Goal: Complete application form: Complete application form

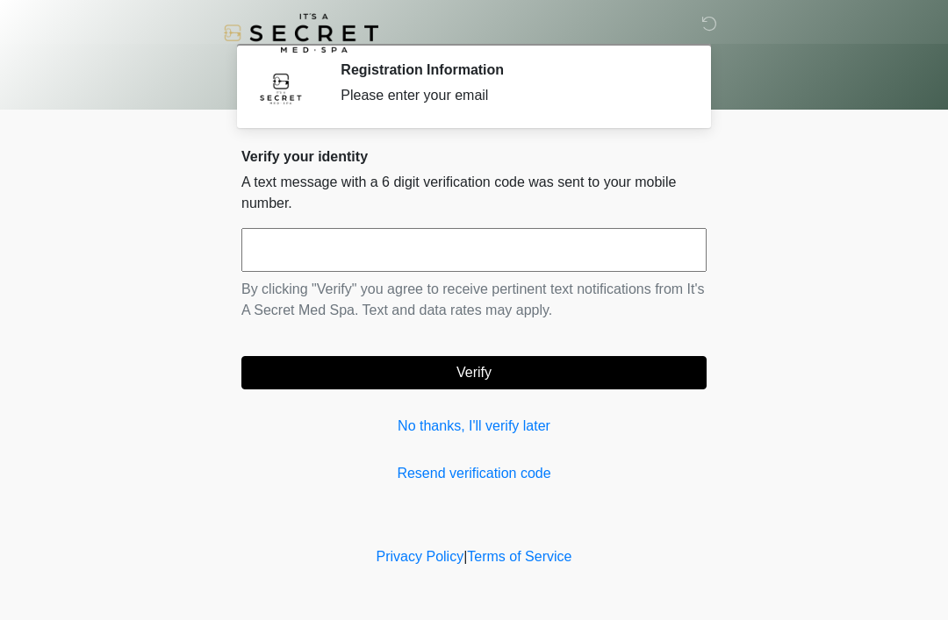
click at [323, 239] on input "text" at bounding box center [473, 250] width 465 height 44
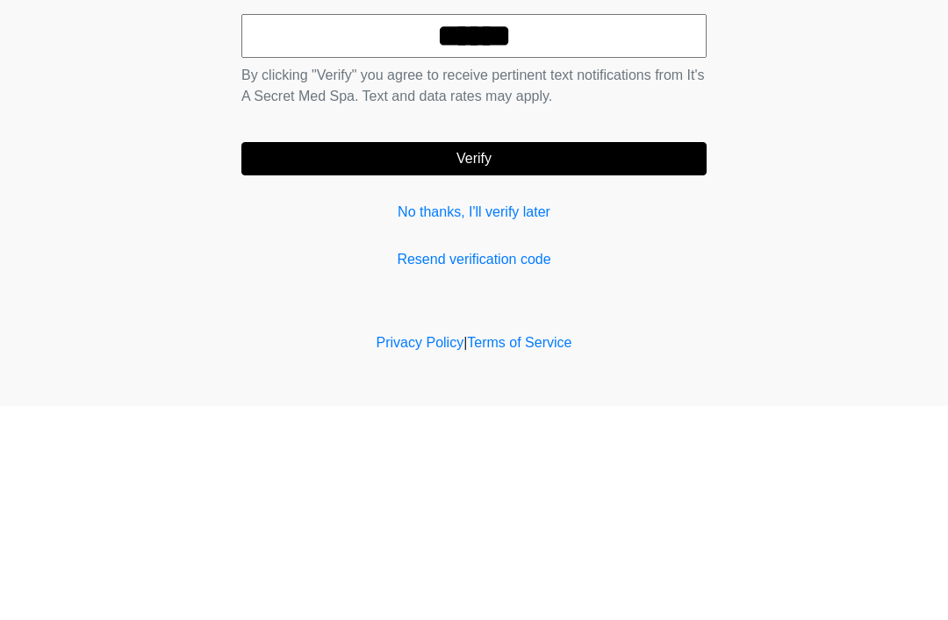
type input "******"
click at [536, 356] on button "Verify" at bounding box center [473, 372] width 465 height 33
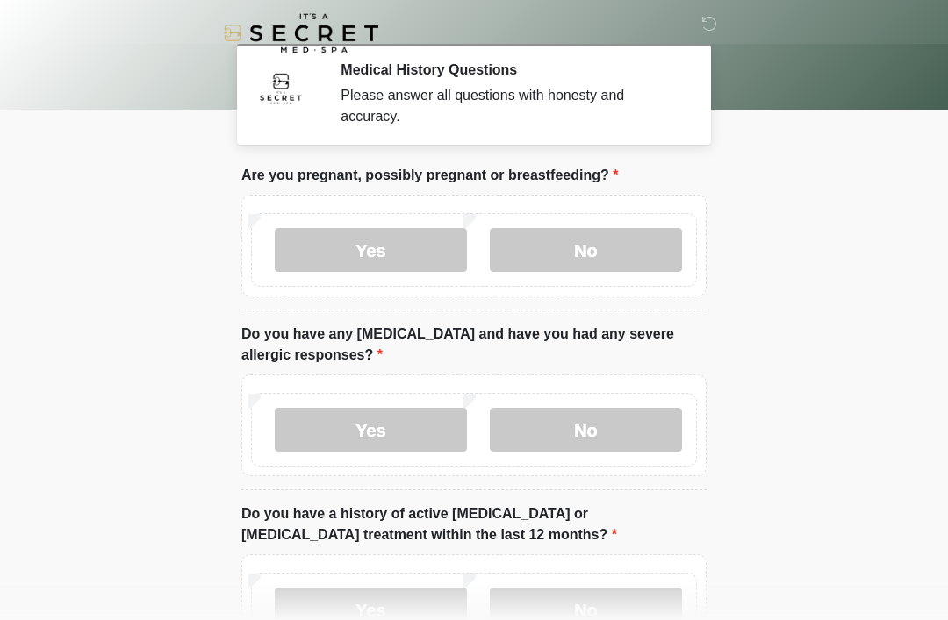
click at [614, 240] on label "No" at bounding box center [586, 250] width 192 height 44
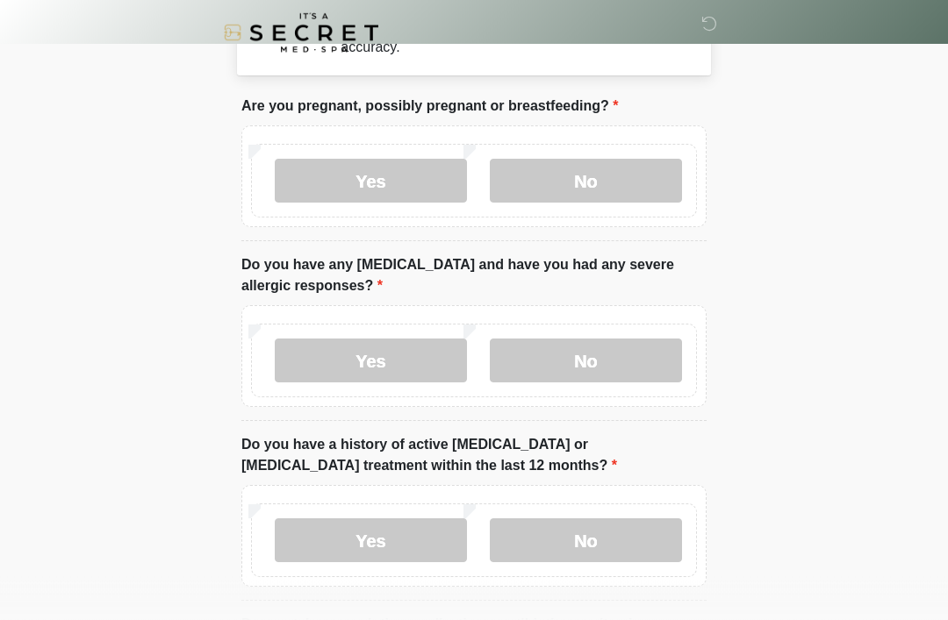
click at [617, 362] on label "No" at bounding box center [586, 362] width 192 height 44
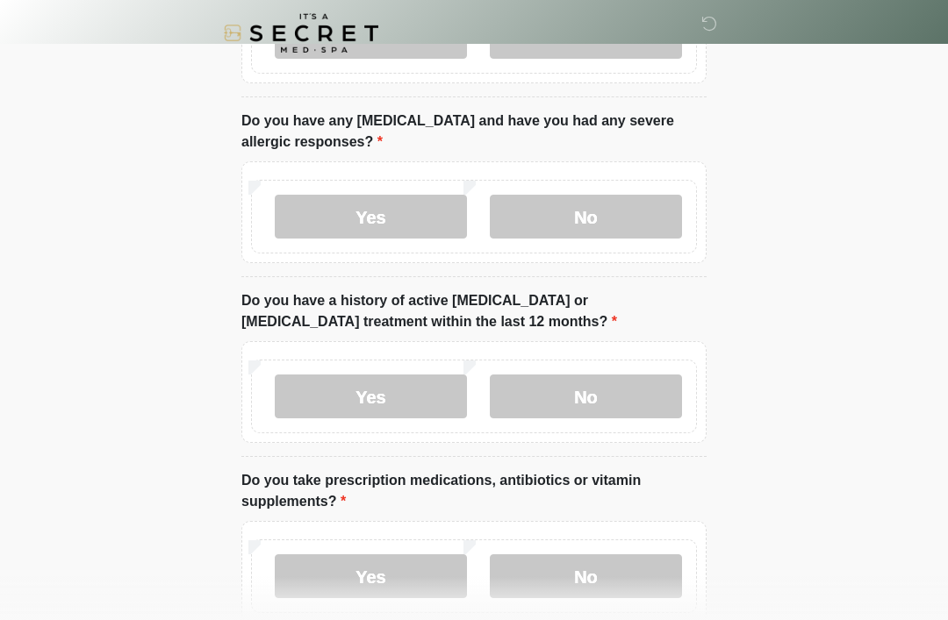
click at [628, 392] on label "No" at bounding box center [586, 397] width 192 height 44
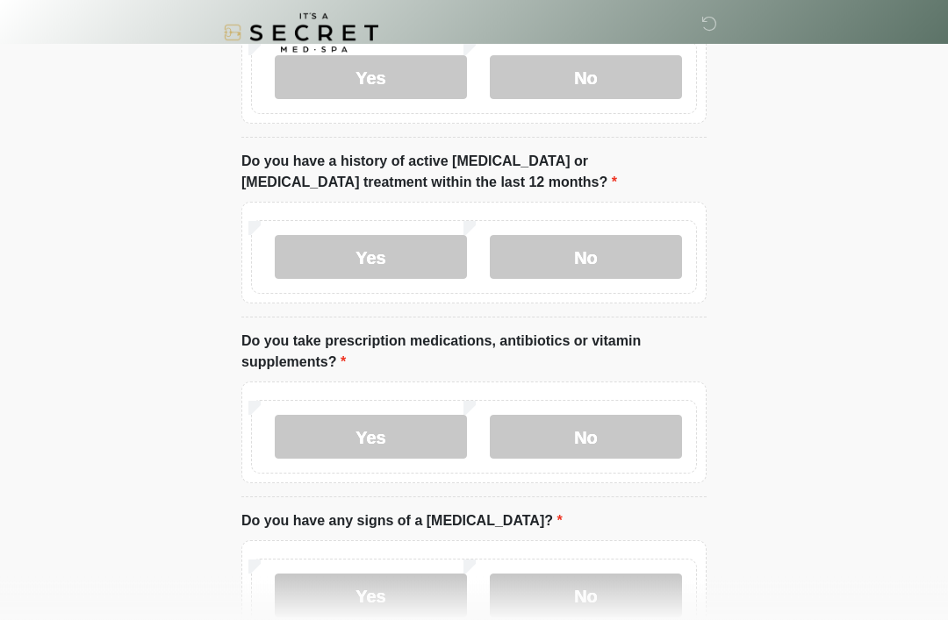
scroll to position [362, 0]
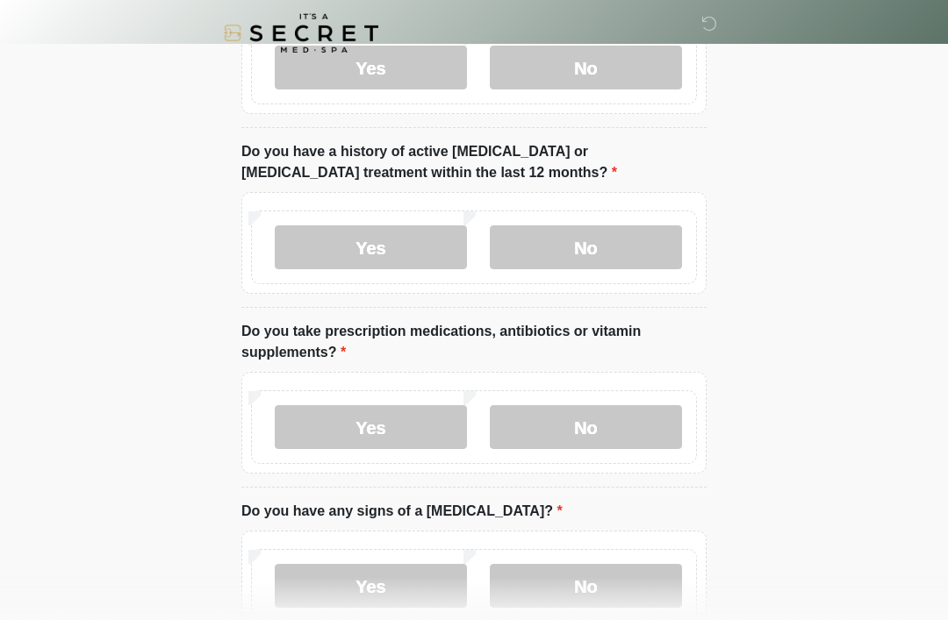
click at [594, 421] on label "No" at bounding box center [586, 427] width 192 height 44
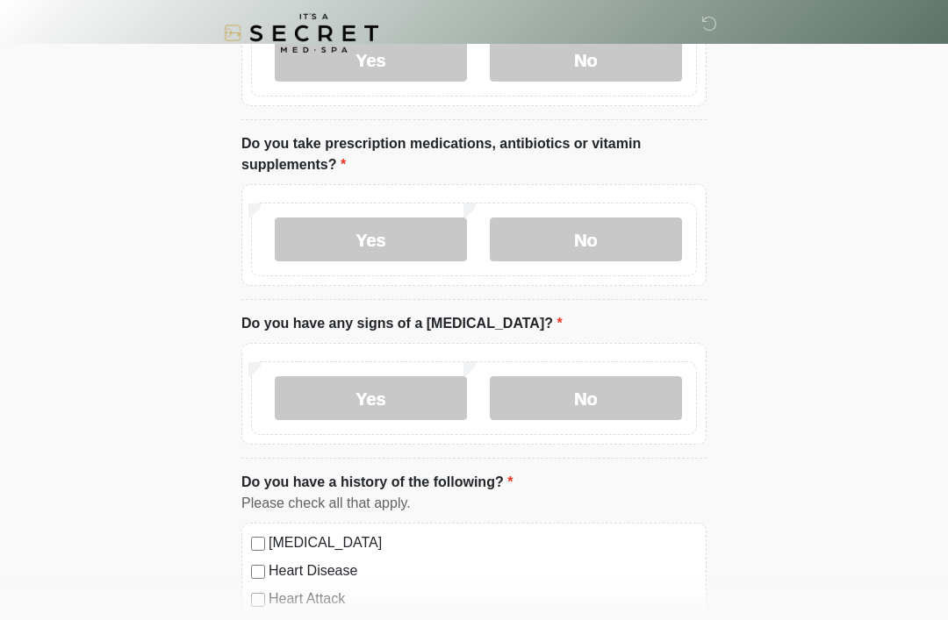
scroll to position [552, 0]
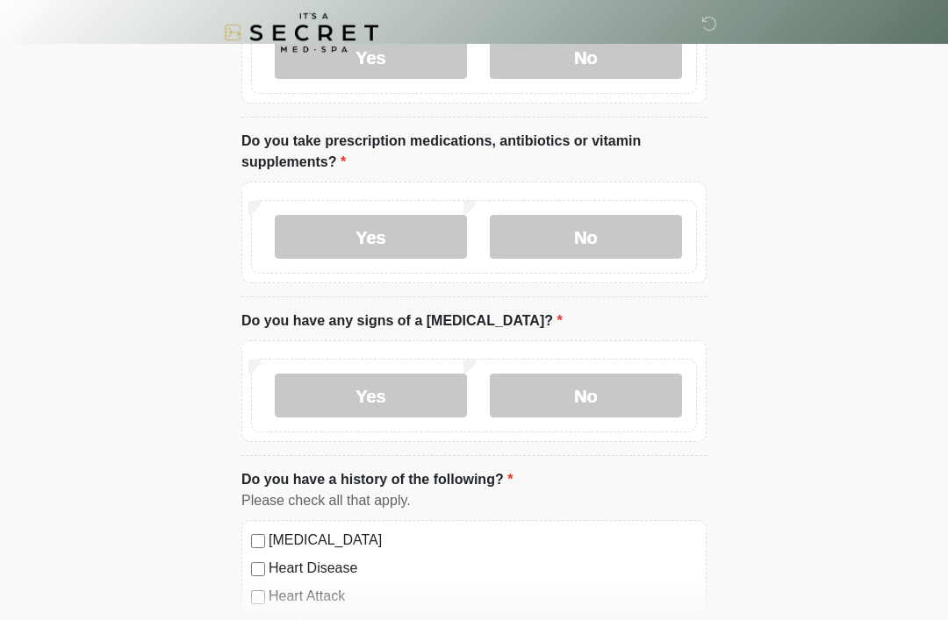
click at [599, 383] on label "No" at bounding box center [586, 397] width 192 height 44
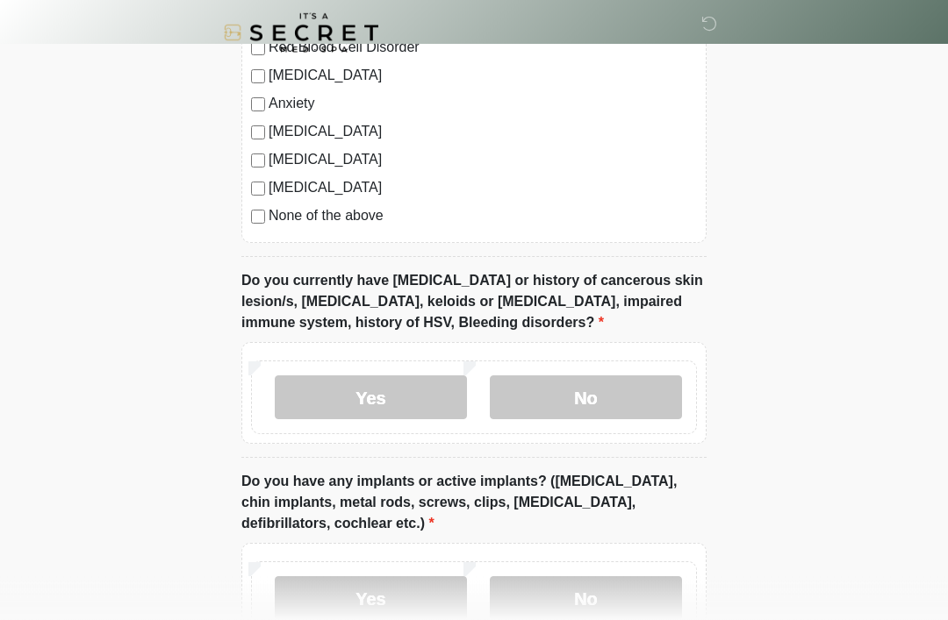
scroll to position [1186, 0]
click at [605, 384] on label "No" at bounding box center [586, 398] width 192 height 44
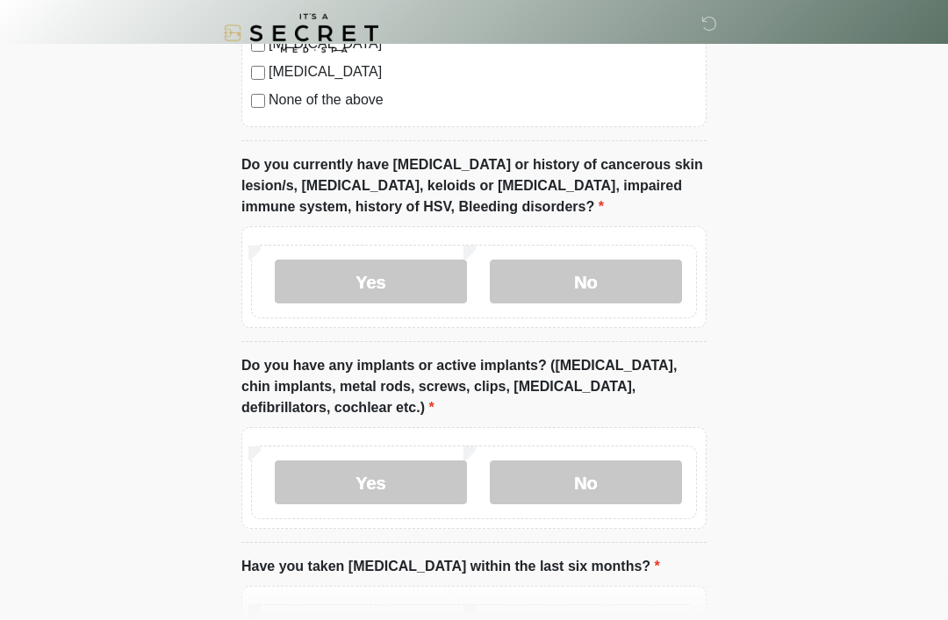
click at [608, 465] on label "No" at bounding box center [586, 483] width 192 height 44
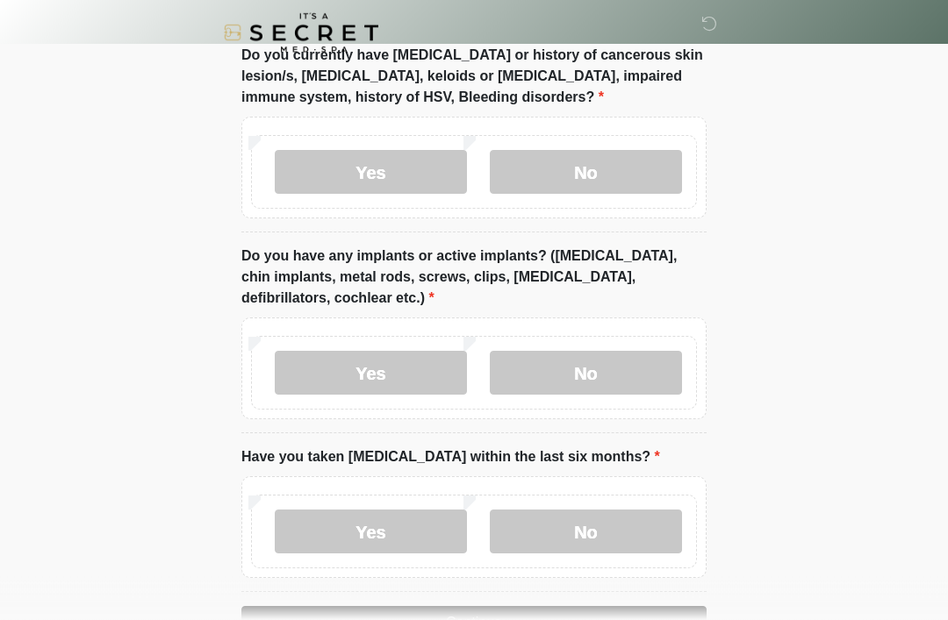
scroll to position [1412, 0]
click at [588, 517] on label "No" at bounding box center [586, 532] width 192 height 44
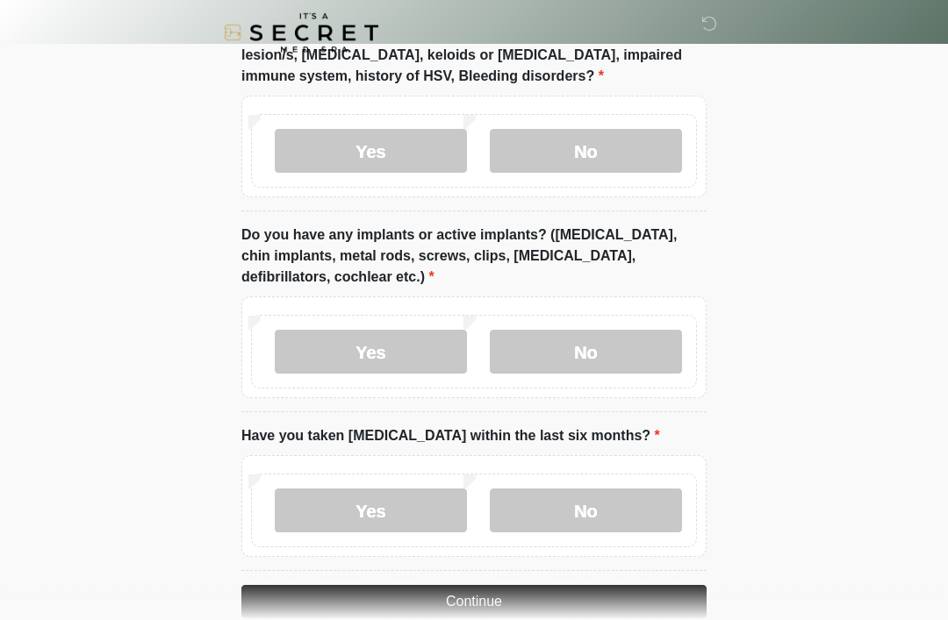
scroll to position [1466, 0]
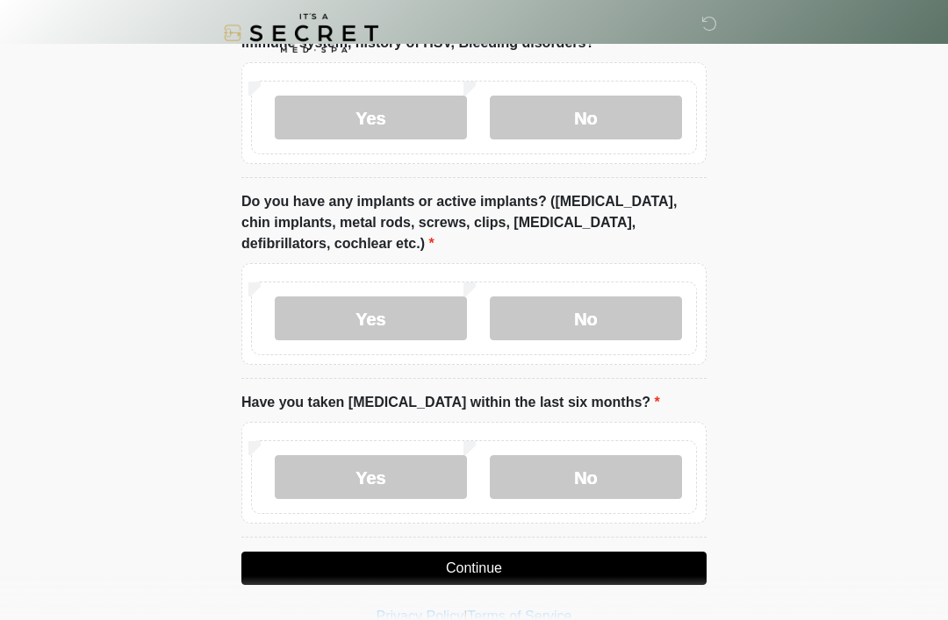
click at [518, 558] on button "Continue" at bounding box center [473, 568] width 465 height 33
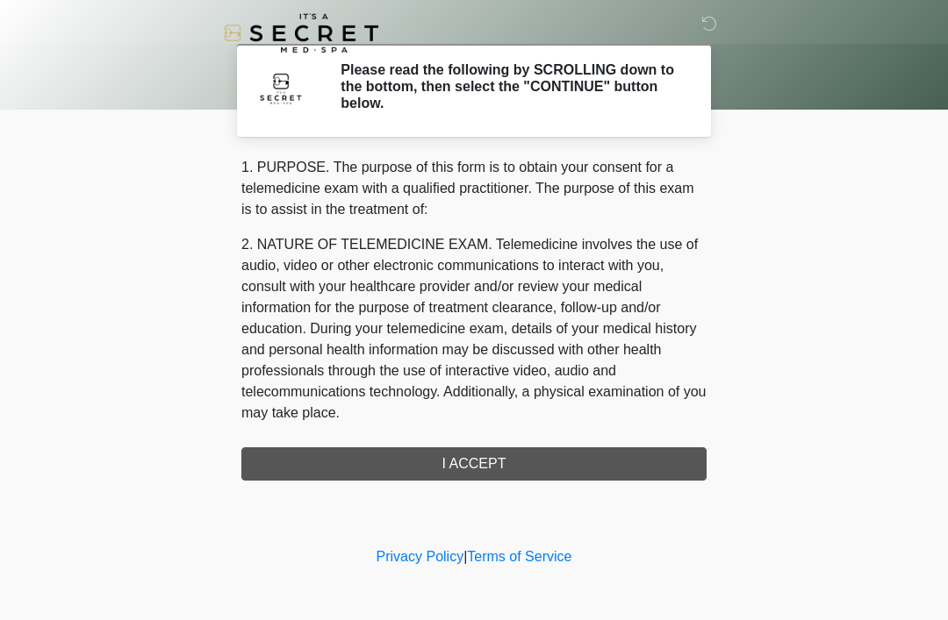
scroll to position [0, 0]
click at [493, 462] on div "1. PURPOSE. The purpose of this form is to obtain your consent for a telemedici…" at bounding box center [473, 319] width 465 height 324
click at [488, 467] on div "1. PURPOSE. The purpose of this form is to obtain your consent for a telemedici…" at bounding box center [473, 319] width 465 height 324
click at [488, 466] on div "1. PURPOSE. The purpose of this form is to obtain your consent for a telemedici…" at bounding box center [473, 319] width 465 height 324
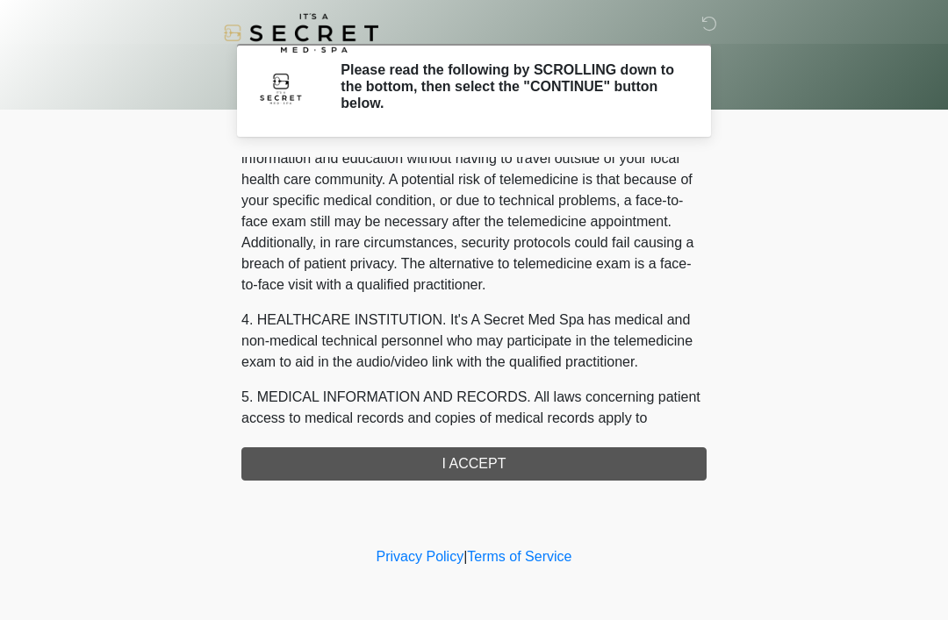
scroll to position [335, 0]
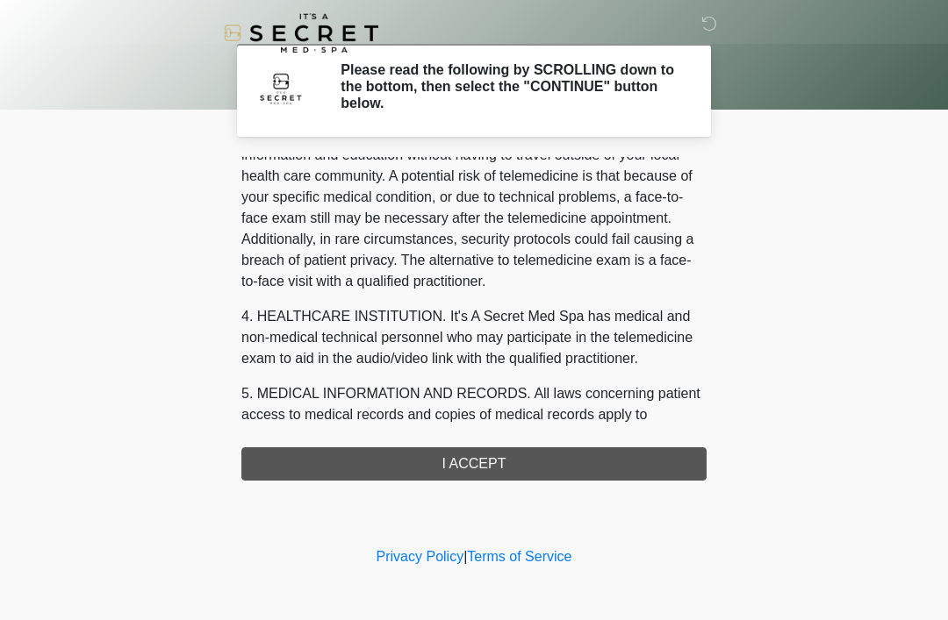
click at [501, 467] on div "1. PURPOSE. The purpose of this form is to obtain your consent for a telemedici…" at bounding box center [473, 319] width 465 height 324
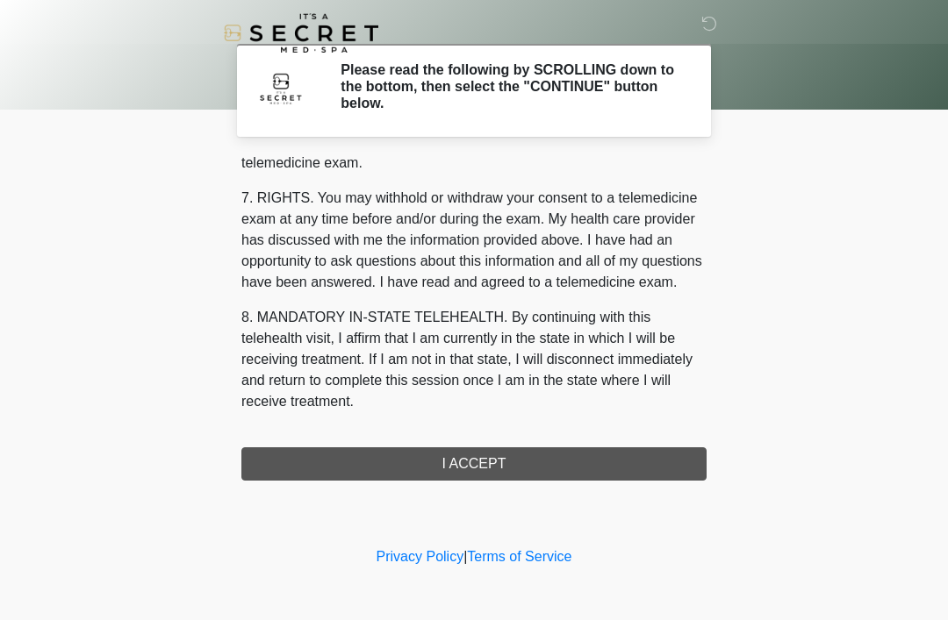
scroll to position [749, 0]
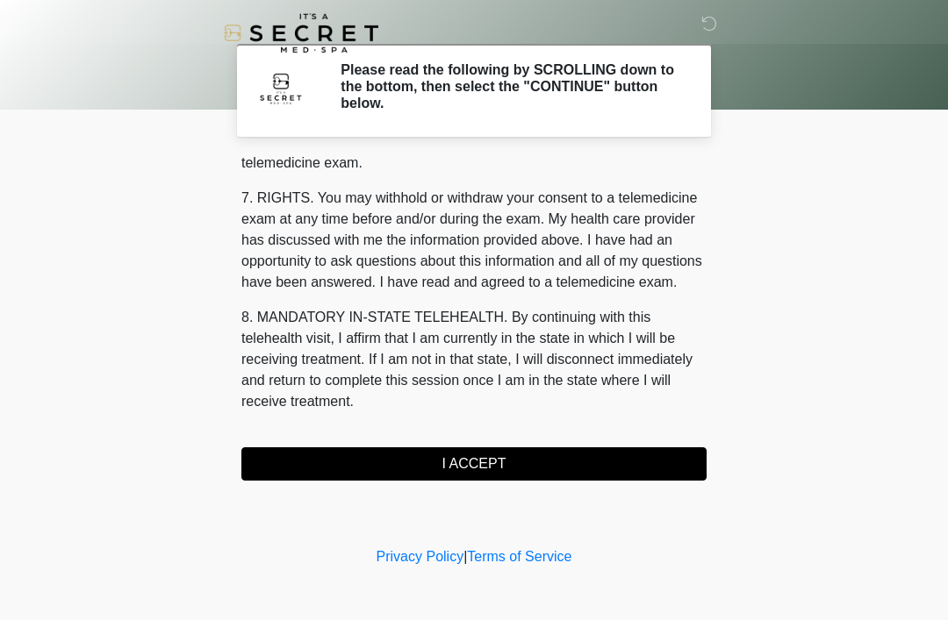
click at [481, 464] on button "I ACCEPT" at bounding box center [473, 464] width 465 height 33
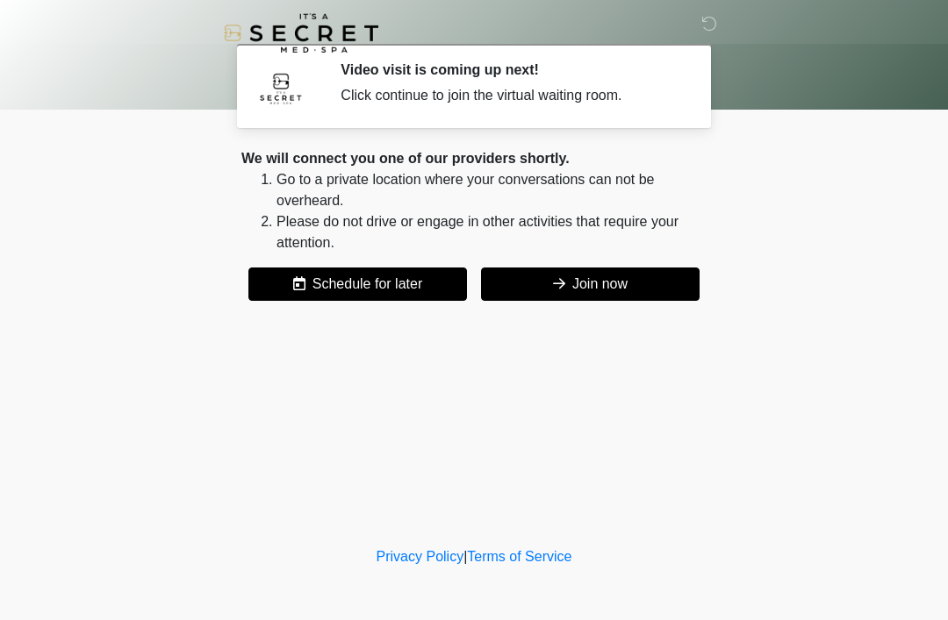
click at [585, 285] on button "Join now" at bounding box center [590, 284] width 219 height 33
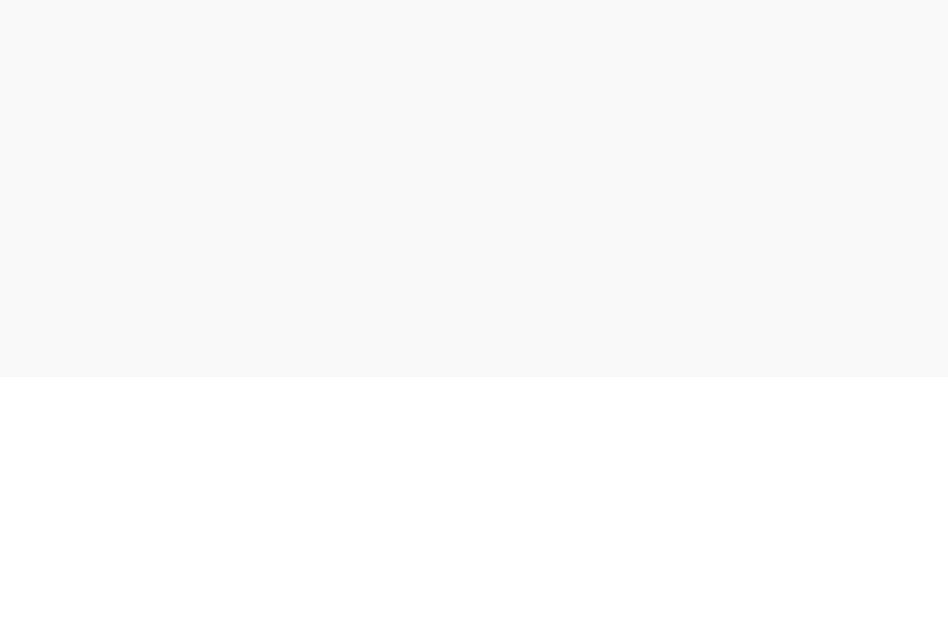
scroll to position [61, 0]
